Goal: Task Accomplishment & Management: Use online tool/utility

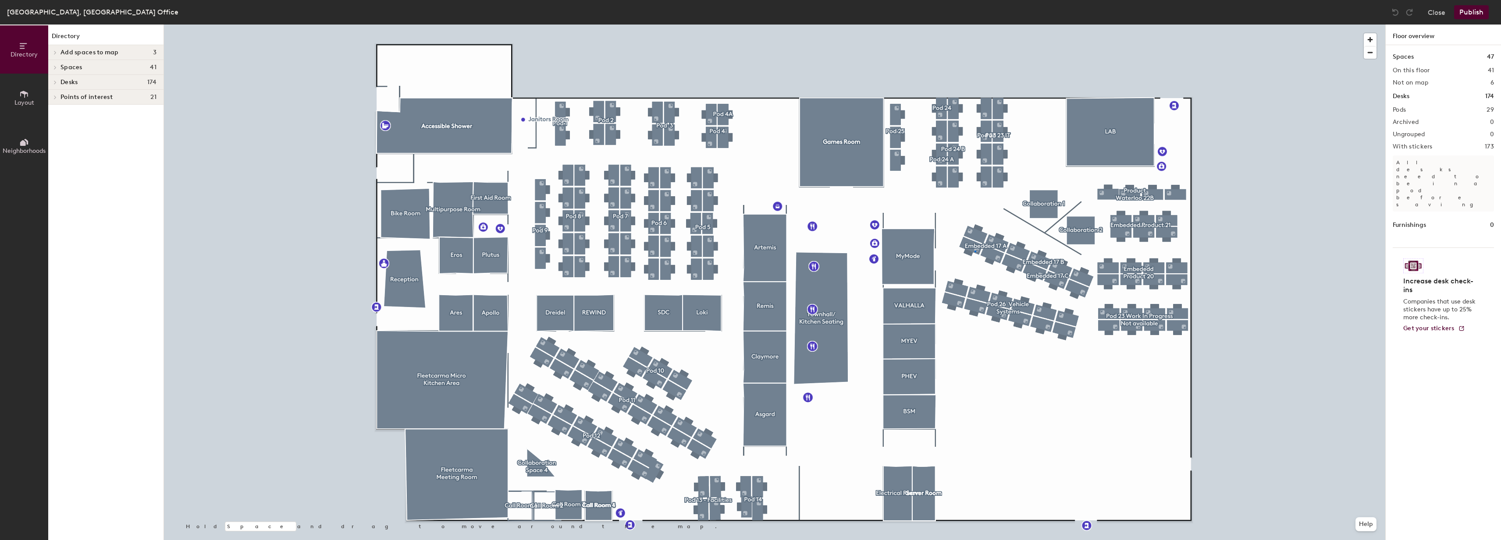
click at [974, 25] on div at bounding box center [774, 25] width 1221 height 0
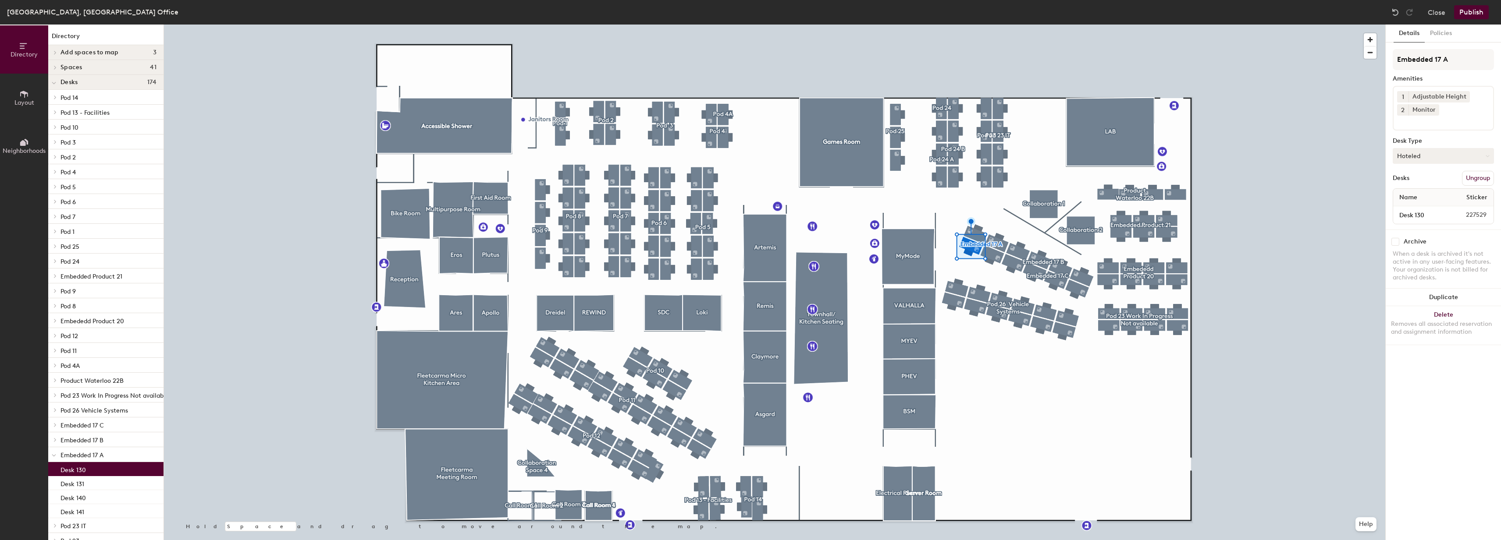
click at [1446, 156] on button "Hoteled" at bounding box center [1442, 156] width 101 height 16
click at [1434, 181] on div "Assigned" at bounding box center [1437, 183] width 88 height 13
click at [1473, 17] on button "Publish" at bounding box center [1471, 12] width 35 height 14
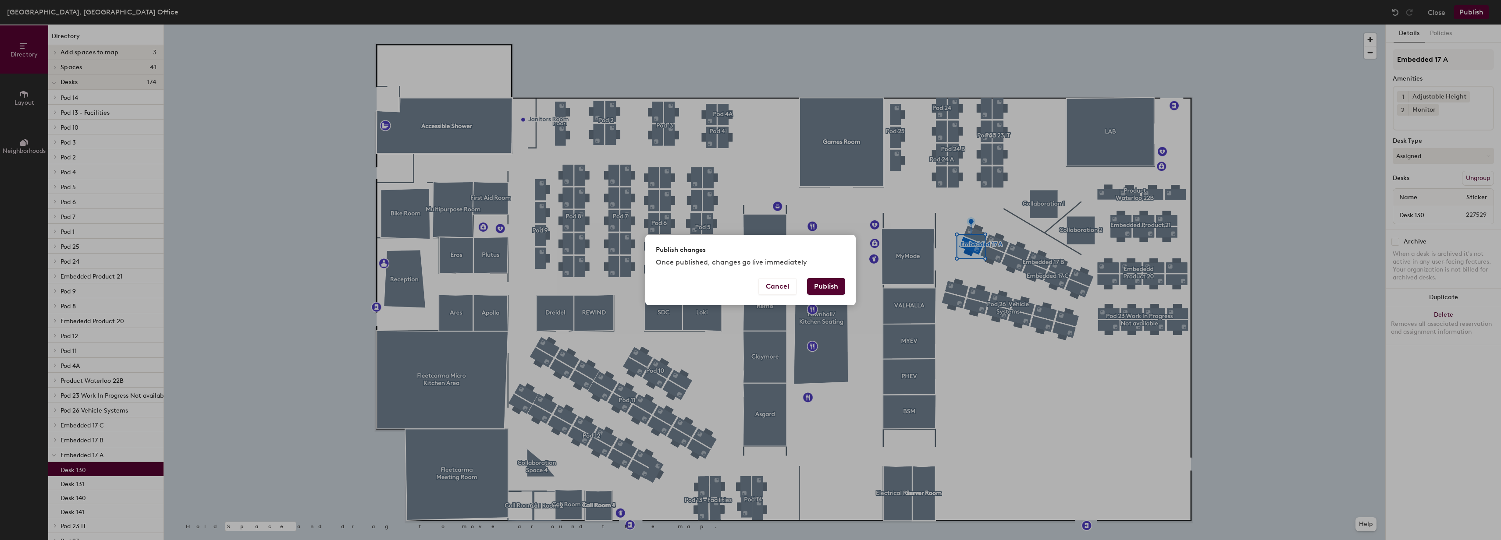
click at [829, 291] on button "Publish" at bounding box center [826, 286] width 38 height 17
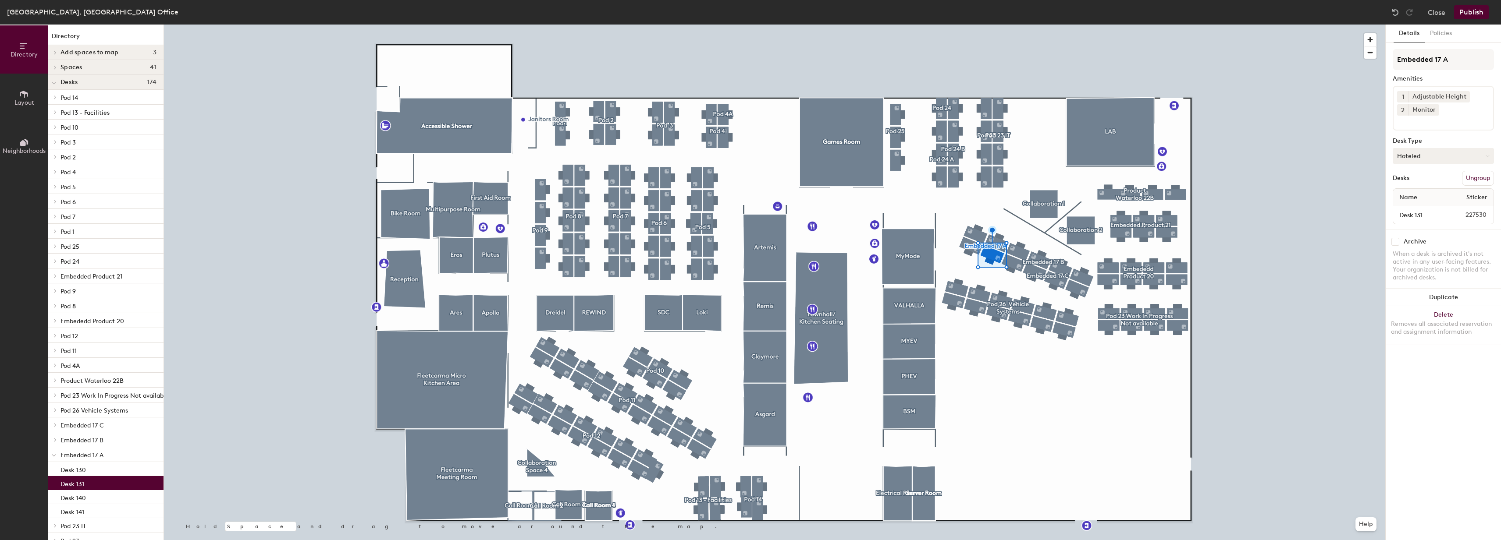
click at [1439, 158] on button "Hoteled" at bounding box center [1442, 156] width 101 height 16
click at [1427, 182] on div "Assigned" at bounding box center [1437, 183] width 88 height 13
click at [1480, 18] on button "Publish" at bounding box center [1471, 12] width 35 height 14
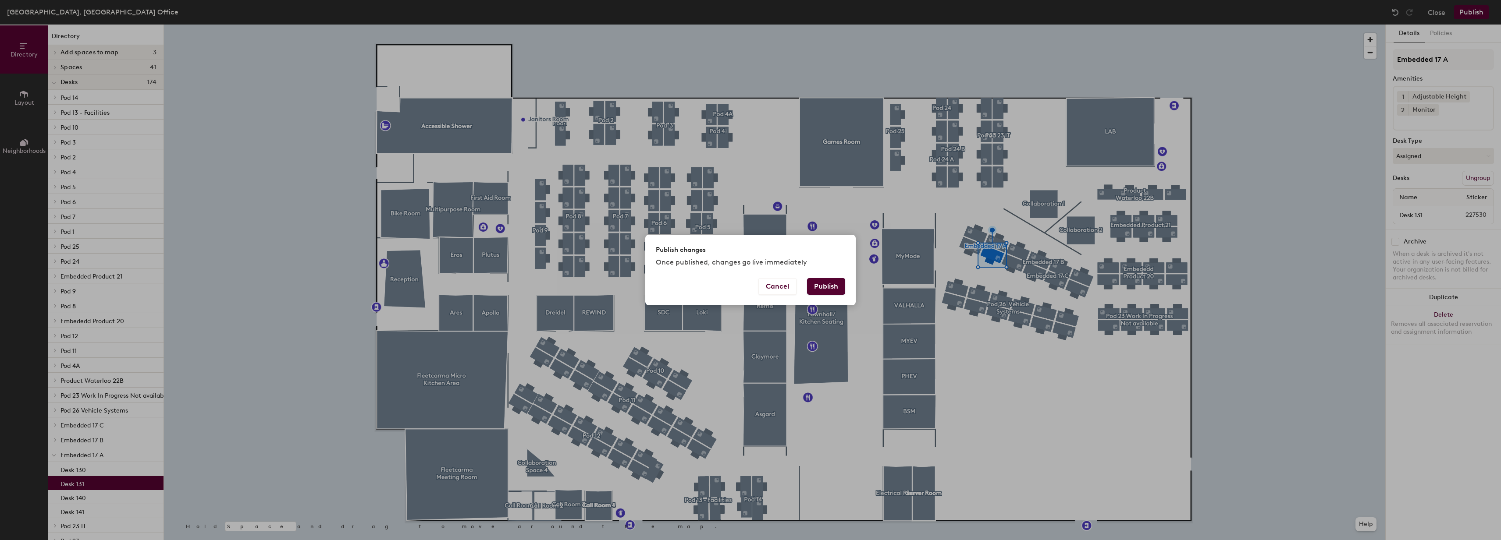
click at [829, 284] on button "Publish" at bounding box center [826, 286] width 38 height 17
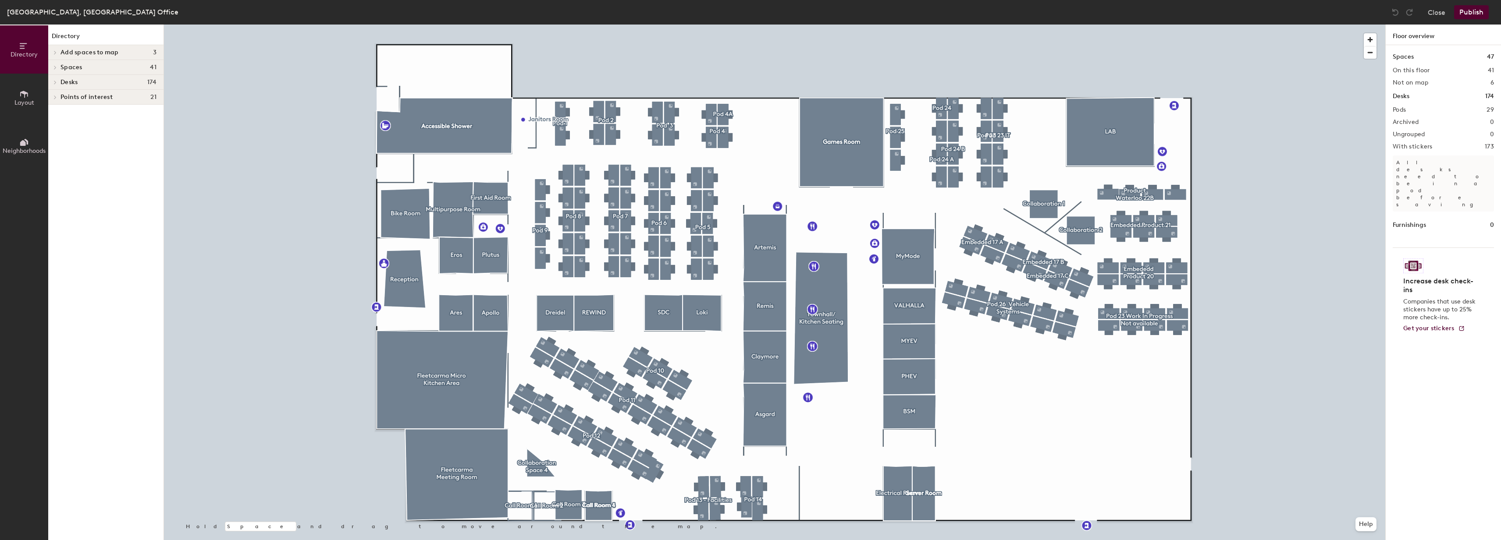
click at [1015, 25] on div at bounding box center [774, 25] width 1221 height 0
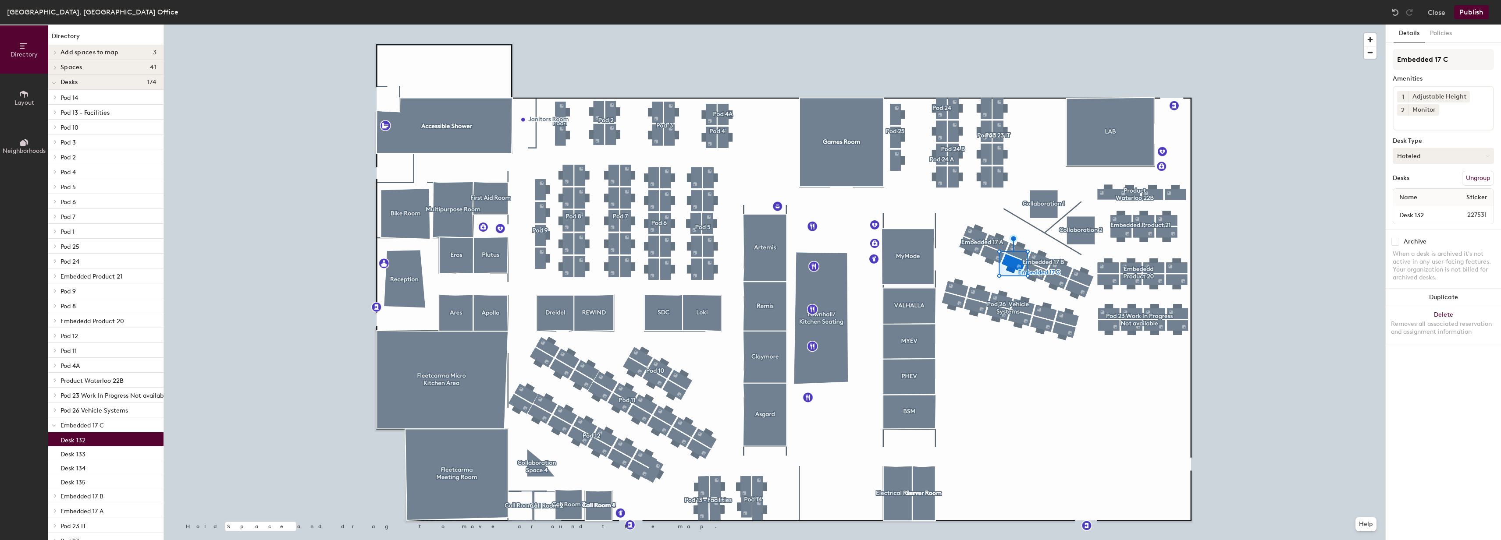
click at [1427, 157] on button "Hoteled" at bounding box center [1442, 156] width 101 height 16
click at [1419, 182] on div "Assigned" at bounding box center [1437, 183] width 88 height 13
click at [1464, 16] on button "Publish" at bounding box center [1471, 12] width 35 height 14
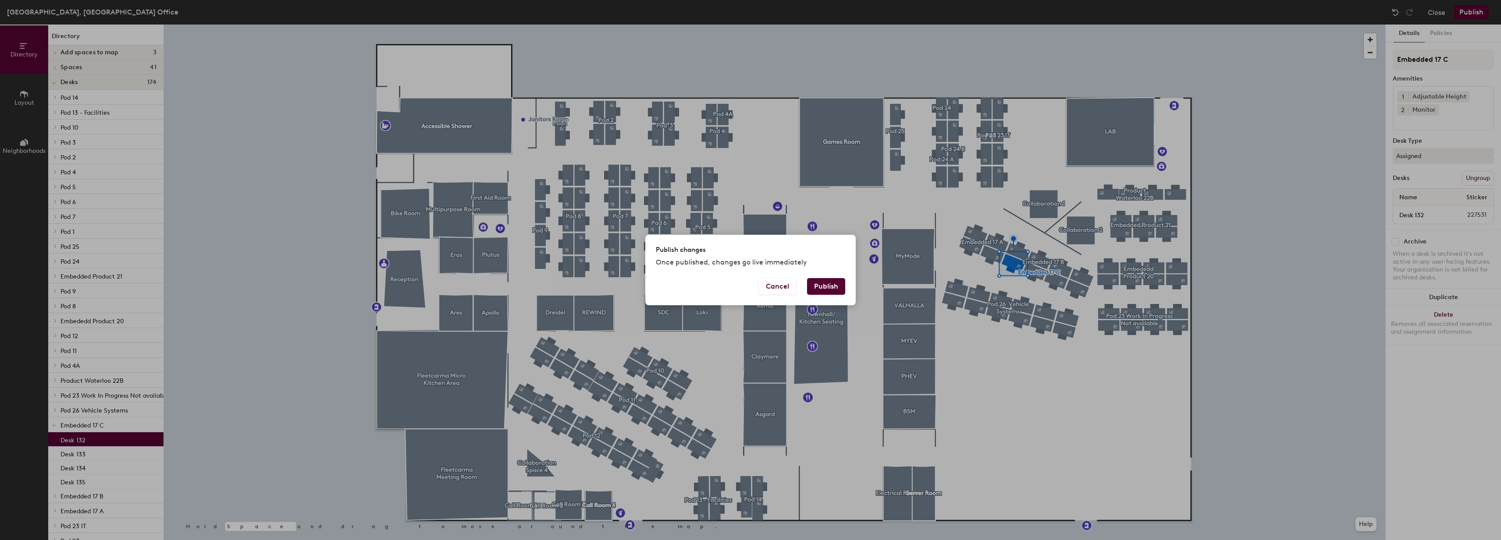
click at [822, 288] on button "Publish" at bounding box center [826, 286] width 38 height 17
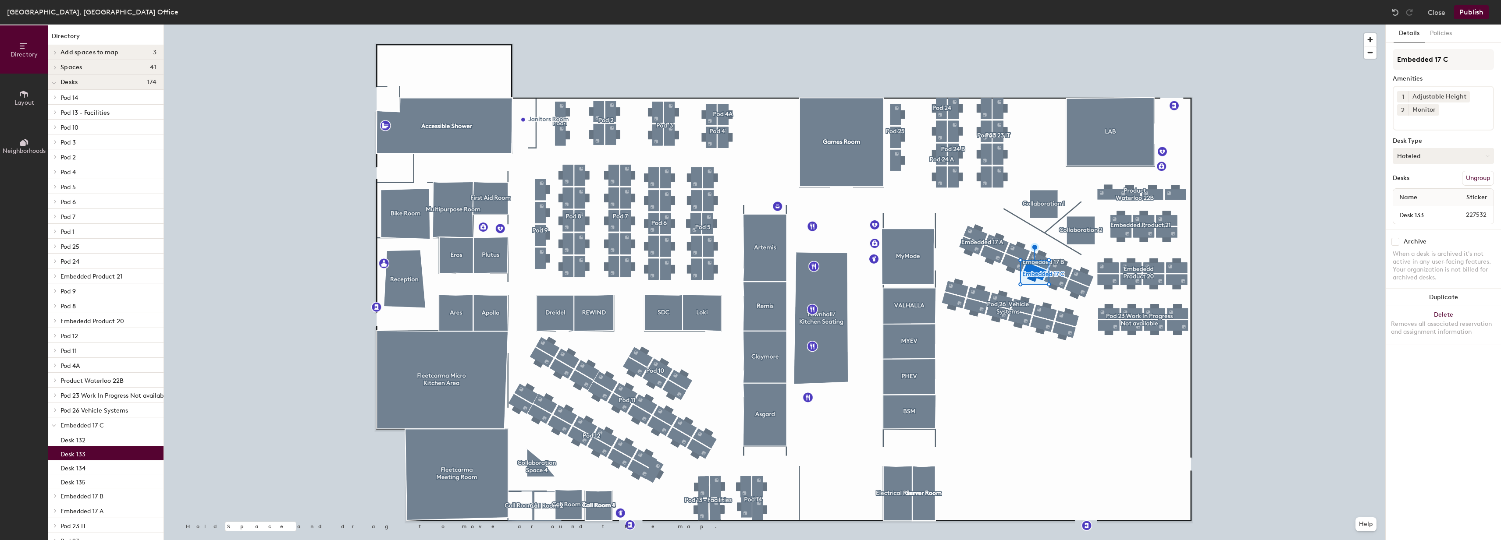
click at [1455, 152] on button "Hoteled" at bounding box center [1442, 156] width 101 height 16
click at [1434, 180] on div "Assigned" at bounding box center [1437, 183] width 88 height 13
click at [1475, 18] on button "Publish" at bounding box center [1471, 12] width 35 height 14
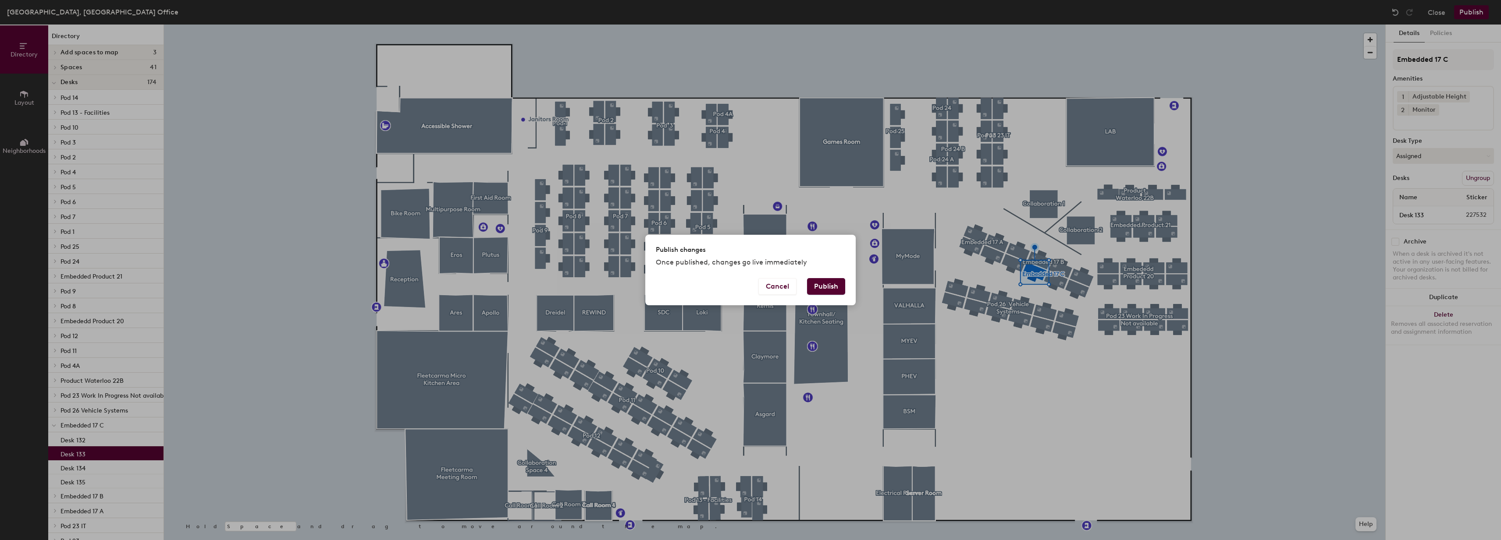
click at [817, 286] on button "Publish" at bounding box center [826, 286] width 38 height 17
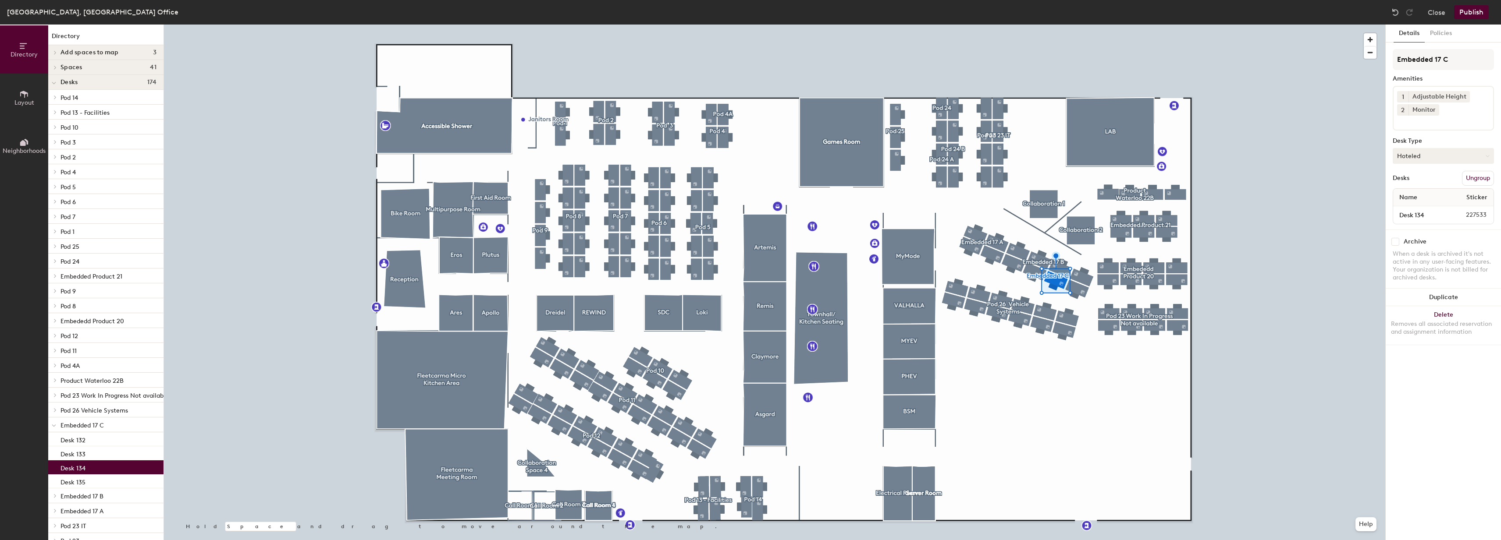
click at [1439, 160] on button "Hoteled" at bounding box center [1442, 156] width 101 height 16
click at [1425, 182] on div "Assigned" at bounding box center [1437, 183] width 88 height 13
click at [1307, 25] on div at bounding box center [774, 25] width 1221 height 0
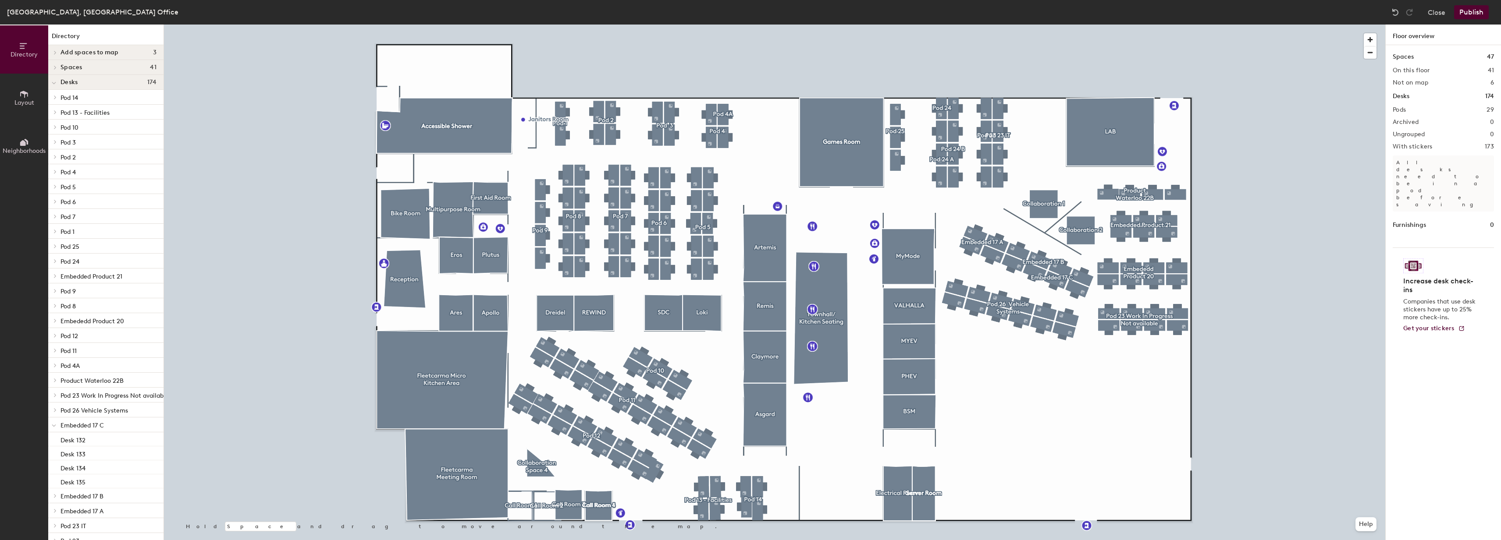
click at [1464, 11] on button "Publish" at bounding box center [1471, 12] width 35 height 14
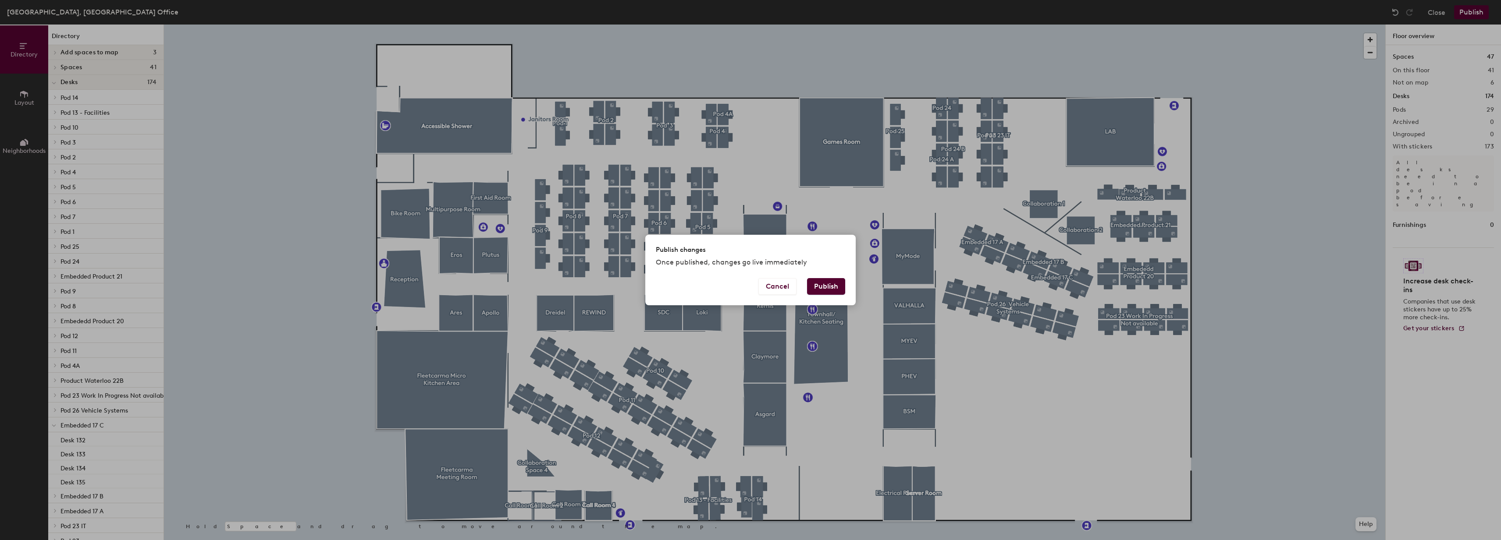
click at [824, 286] on button "Publish" at bounding box center [826, 286] width 38 height 17
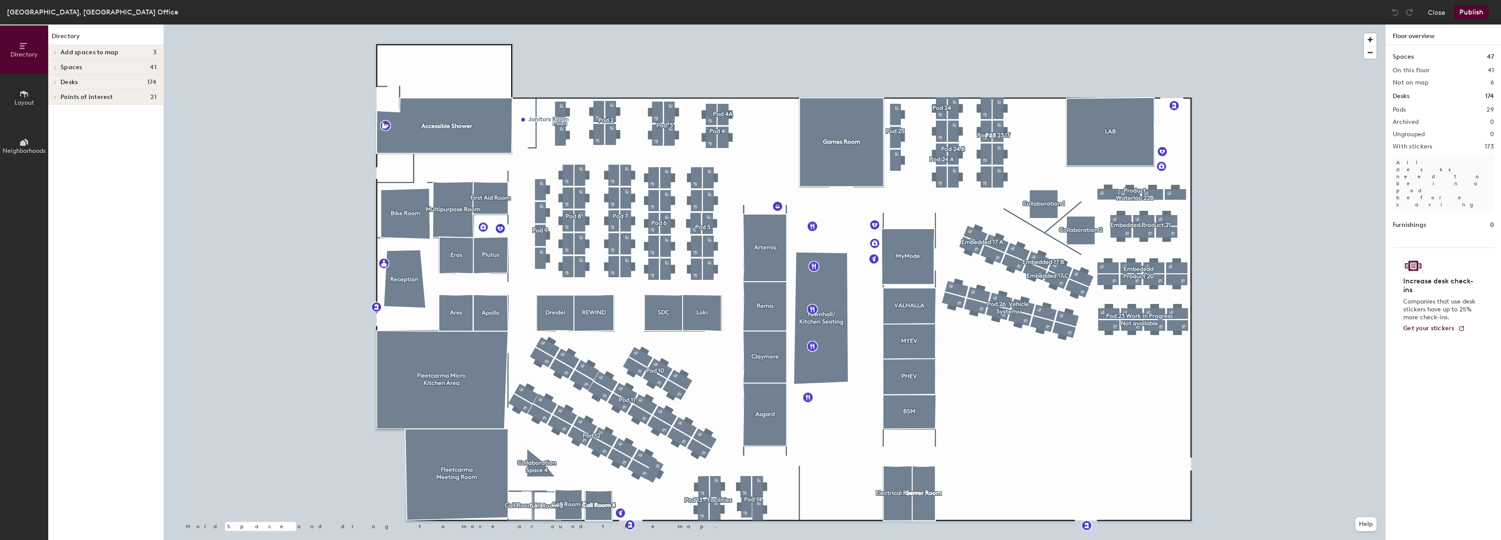
click at [1074, 25] on div at bounding box center [774, 25] width 1221 height 0
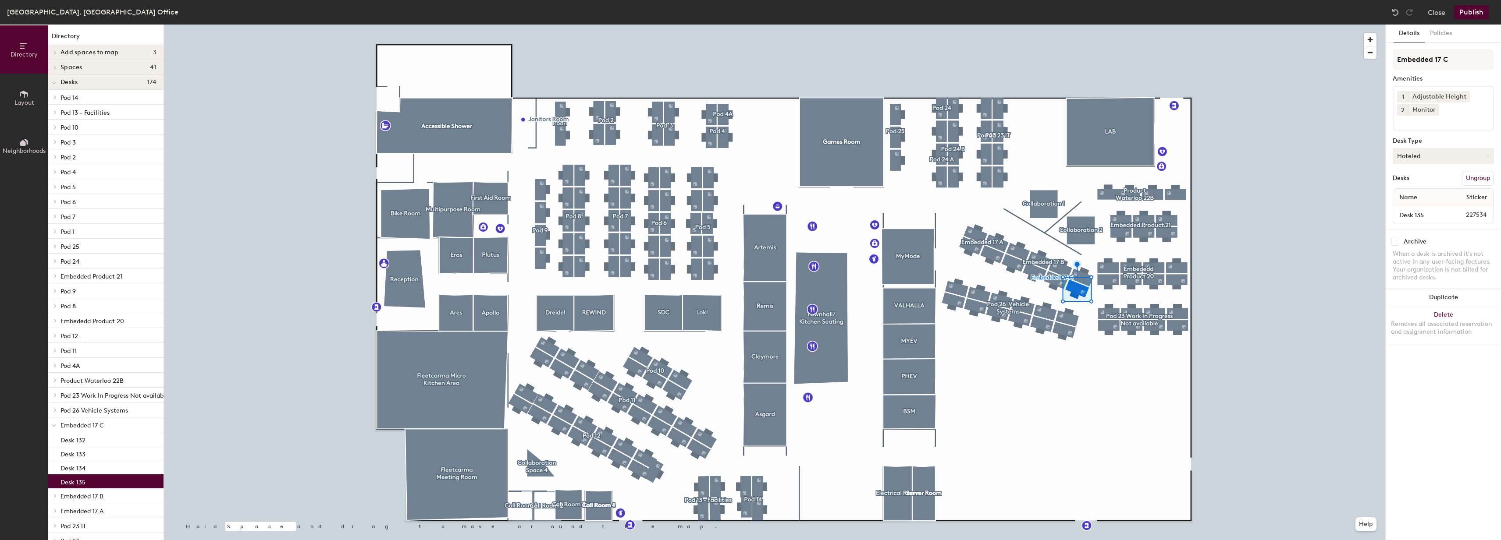
click at [1436, 160] on button "Hoteled" at bounding box center [1442, 156] width 101 height 16
click at [1423, 183] on div "Assigned" at bounding box center [1437, 183] width 88 height 13
click at [1462, 23] on div "Waterloo Office, Waterloo Office Close Publish" at bounding box center [750, 12] width 1501 height 25
click at [1473, 14] on button "Publish" at bounding box center [1471, 12] width 35 height 14
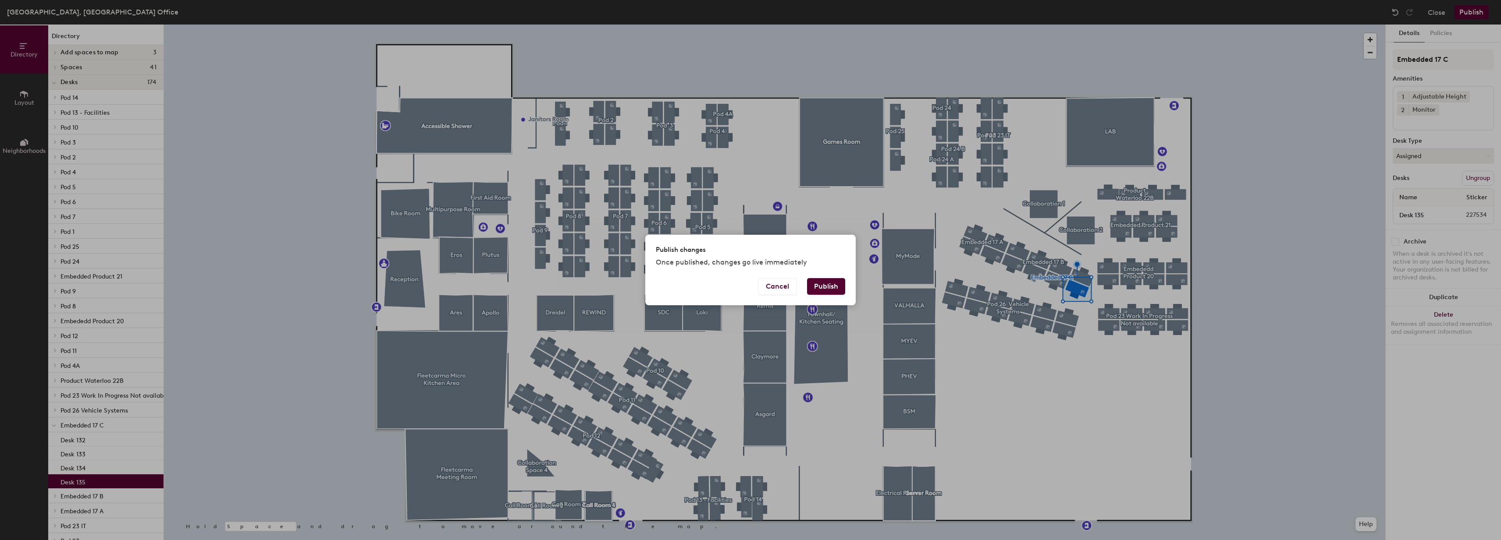
click at [834, 282] on button "Publish" at bounding box center [826, 286] width 38 height 17
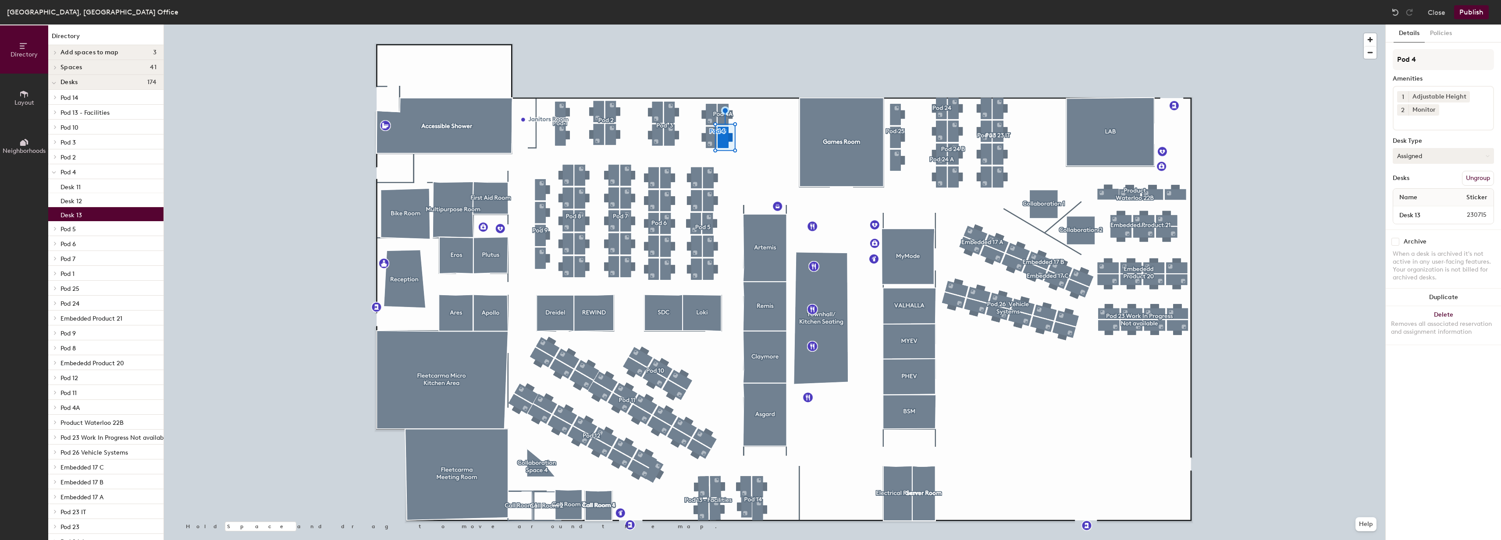
click at [1439, 152] on button "Assigned" at bounding box center [1442, 156] width 101 height 16
click at [1420, 209] on div "Hoteled" at bounding box center [1437, 209] width 88 height 13
click at [1467, 9] on button "Publish" at bounding box center [1471, 12] width 35 height 14
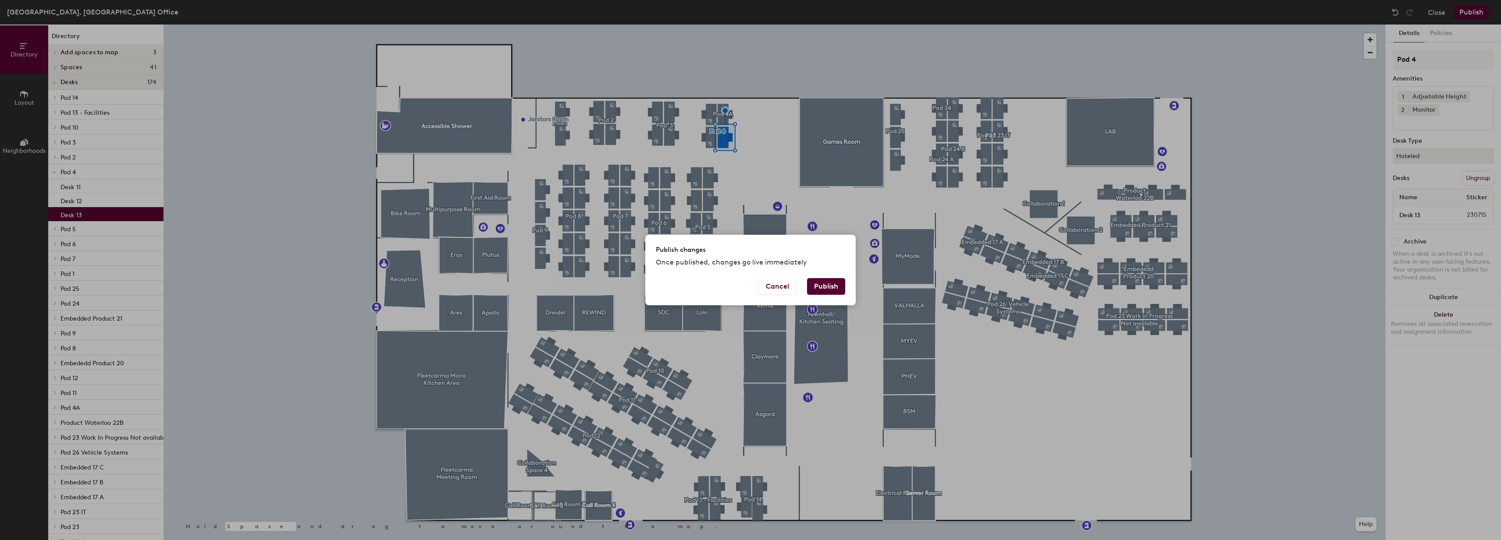
click at [819, 284] on button "Publish" at bounding box center [826, 286] width 38 height 17
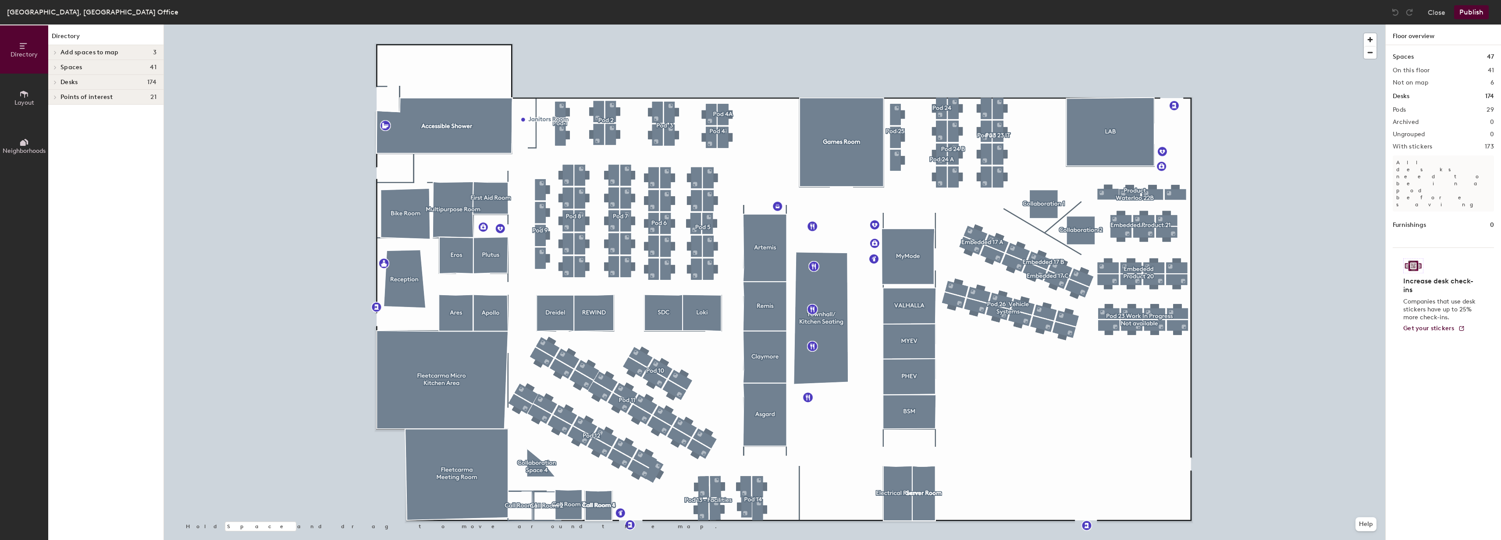
click at [722, 25] on div at bounding box center [774, 25] width 1221 height 0
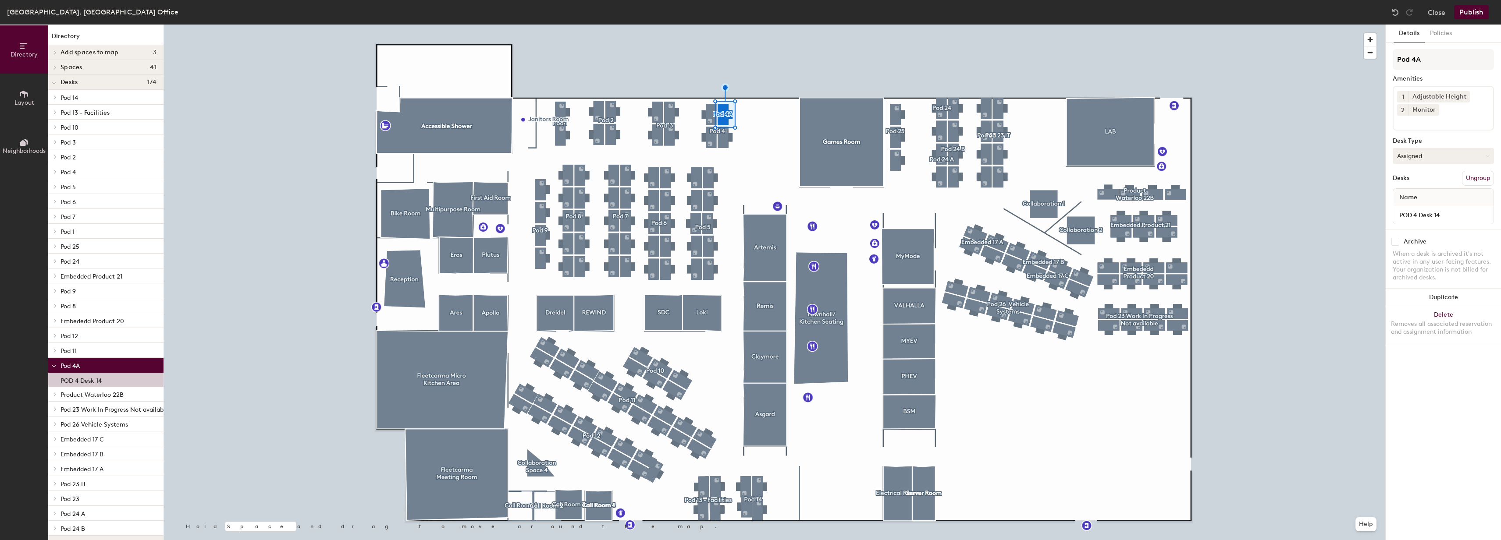
click at [1438, 159] on button "Assigned" at bounding box center [1442, 156] width 101 height 16
click at [1421, 210] on div "Hoteled" at bounding box center [1437, 209] width 88 height 13
click at [1467, 13] on button "Publish" at bounding box center [1471, 12] width 35 height 14
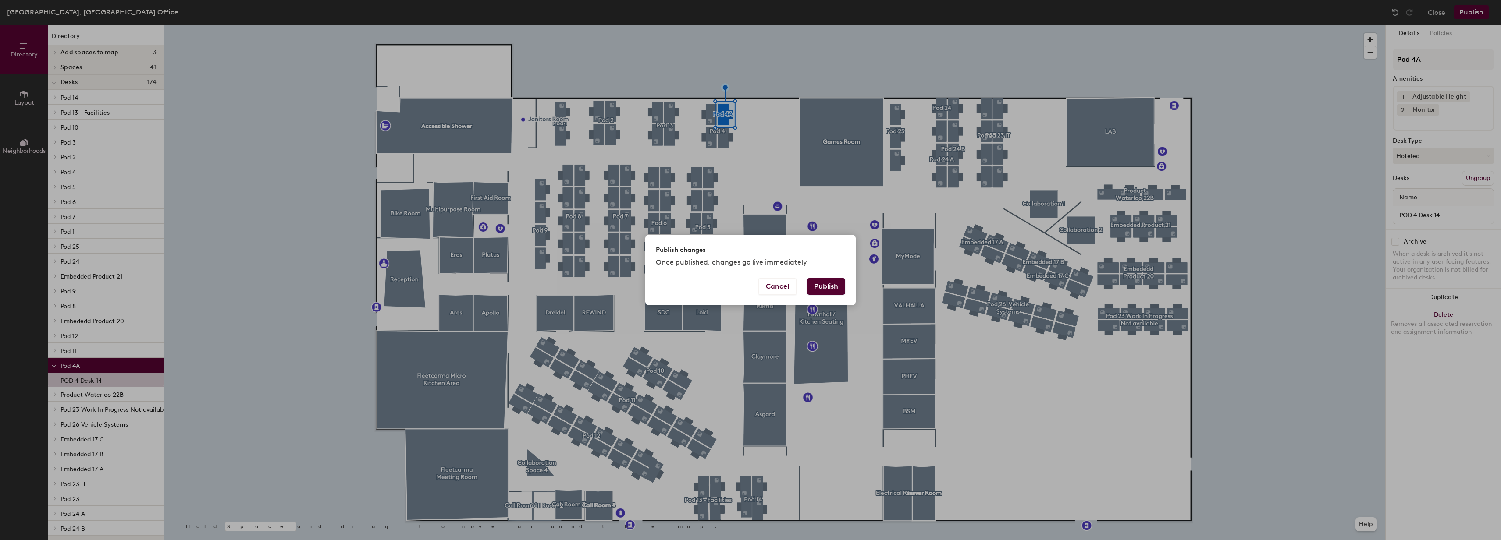
click at [831, 287] on button "Publish" at bounding box center [826, 286] width 38 height 17
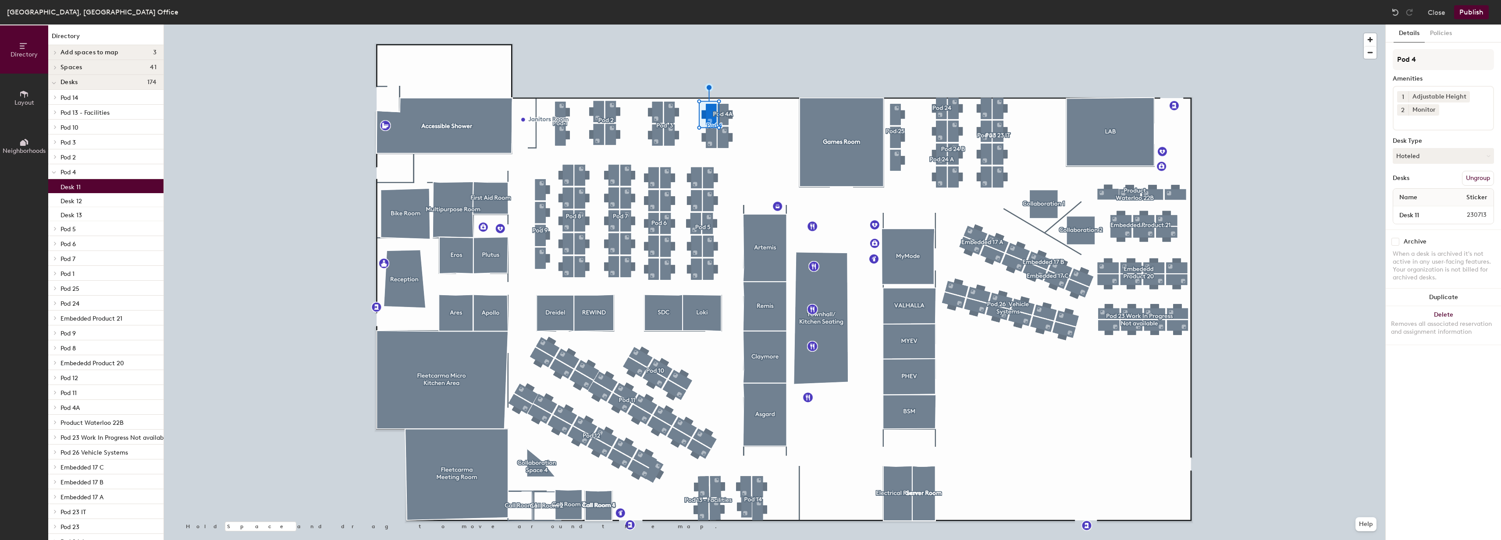
click at [1226, 25] on div at bounding box center [774, 25] width 1221 height 0
click at [711, 25] on div at bounding box center [774, 25] width 1221 height 0
click at [1468, 9] on button "Publish" at bounding box center [1471, 12] width 35 height 14
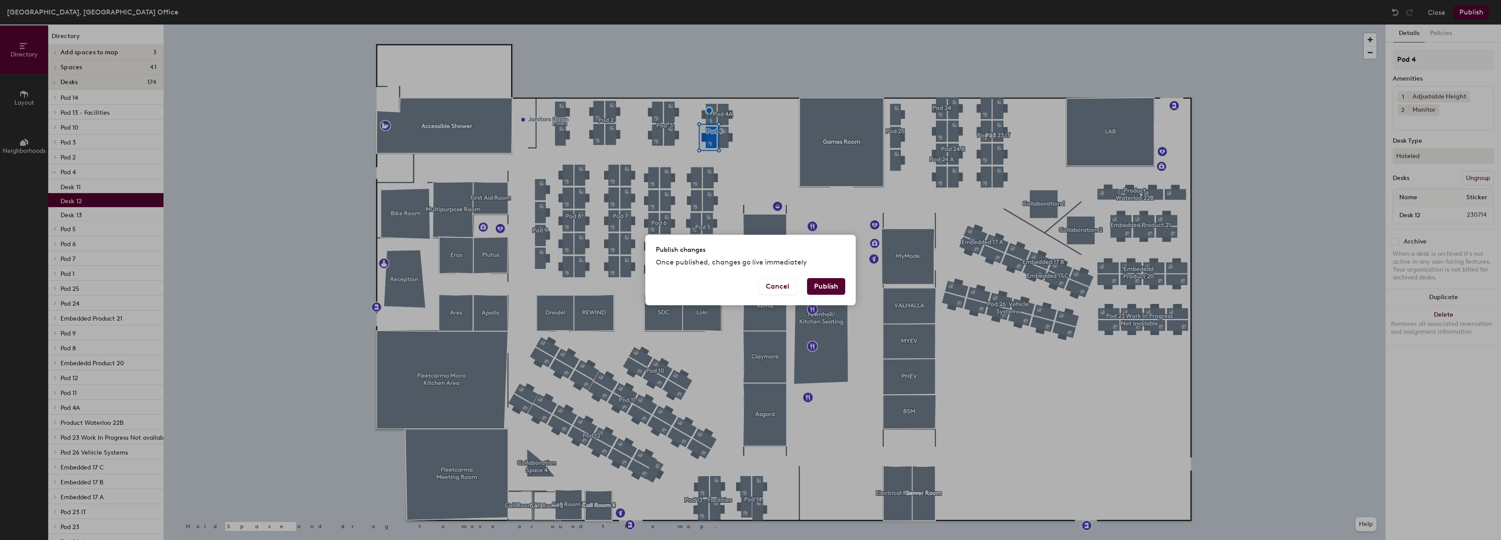
click at [826, 283] on button "Publish" at bounding box center [826, 286] width 38 height 17
